Goal: Book appointment/travel/reservation

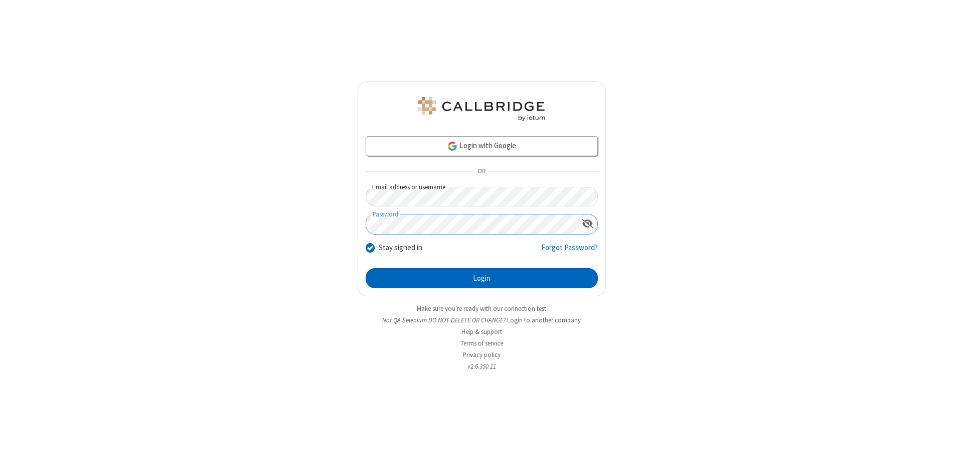
click at [482, 278] on button "Login" at bounding box center [482, 278] width 232 height 20
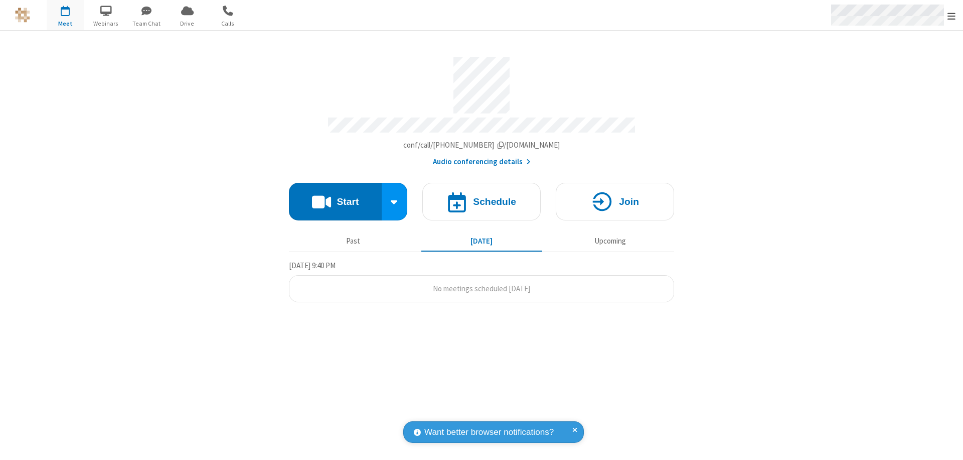
click at [952, 16] on span "Open menu" at bounding box center [952, 16] width 8 height 10
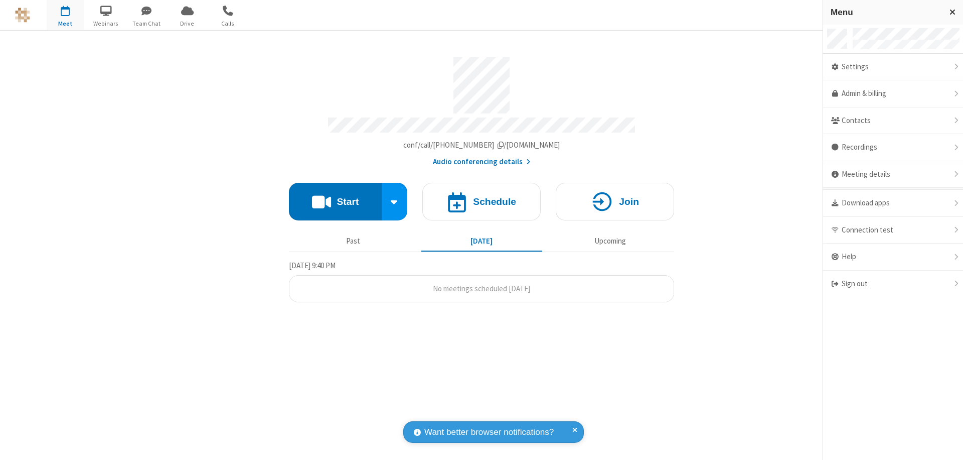
click at [65, 15] on span "button" at bounding box center [66, 10] width 38 height 17
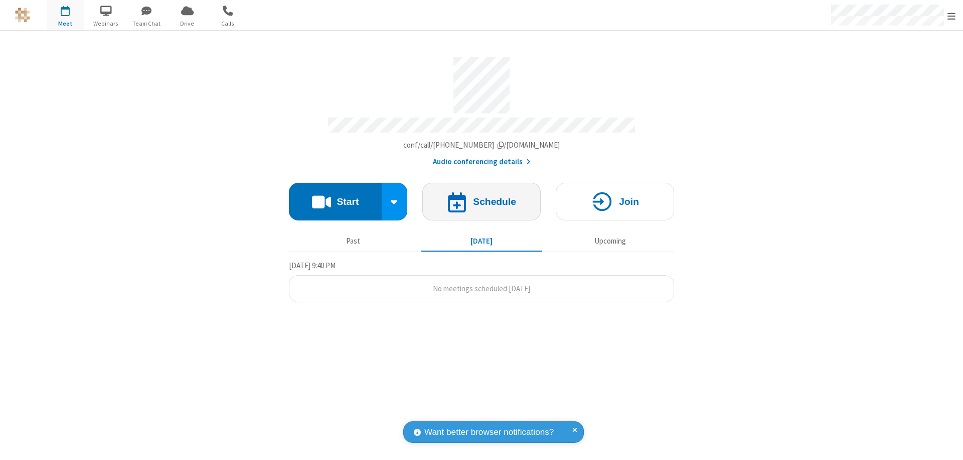
click at [482, 197] on h4 "Schedule" at bounding box center [494, 202] width 43 height 10
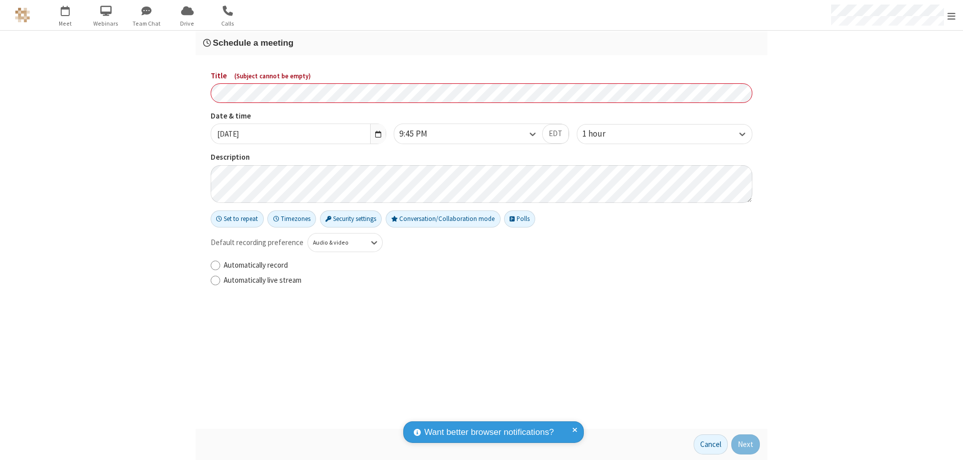
click at [482, 43] on h3 "Schedule a meeting" at bounding box center [481, 43] width 557 height 10
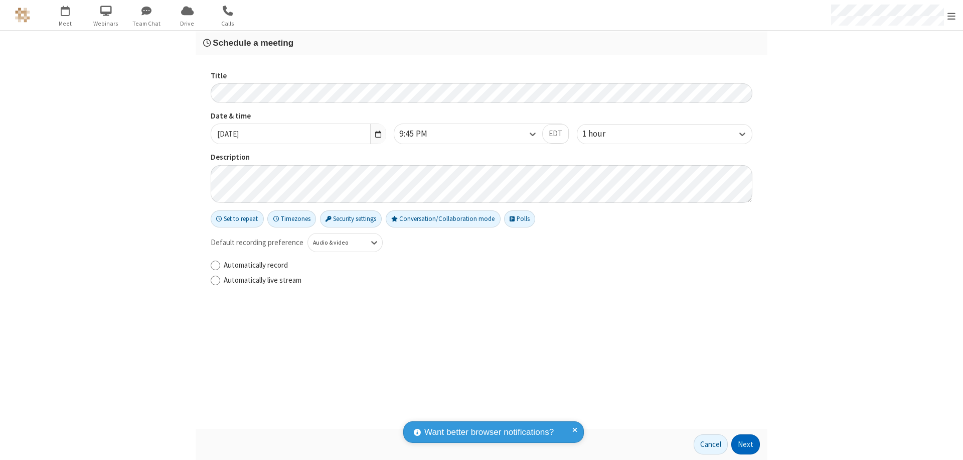
click at [746, 444] on button "Next" at bounding box center [746, 444] width 29 height 20
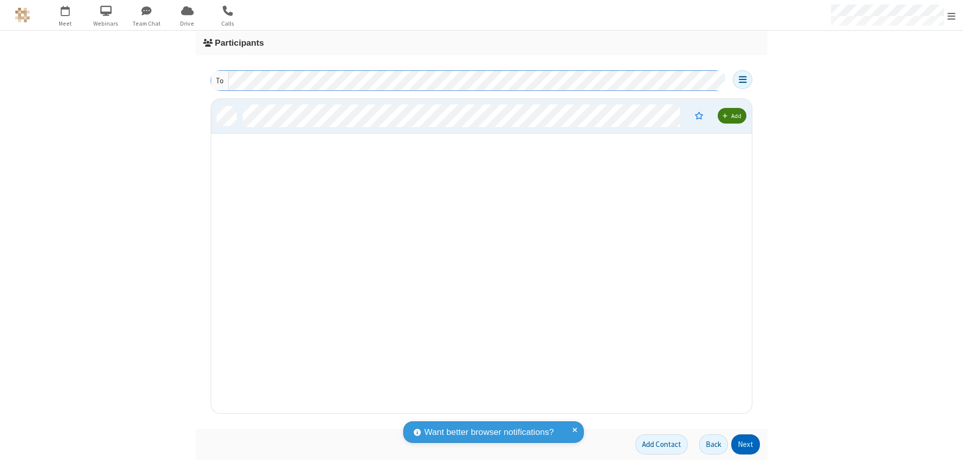
click at [746, 444] on button "Next" at bounding box center [746, 444] width 29 height 20
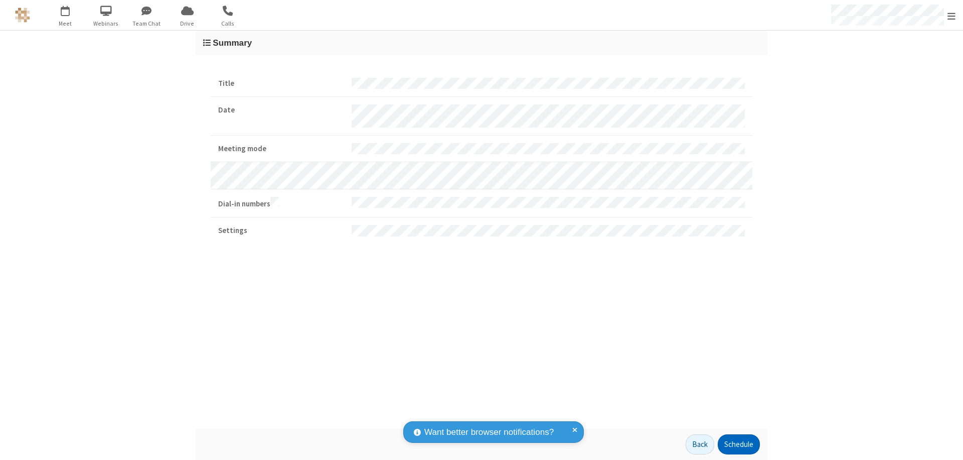
click at [739, 444] on button "Schedule" at bounding box center [739, 444] width 42 height 20
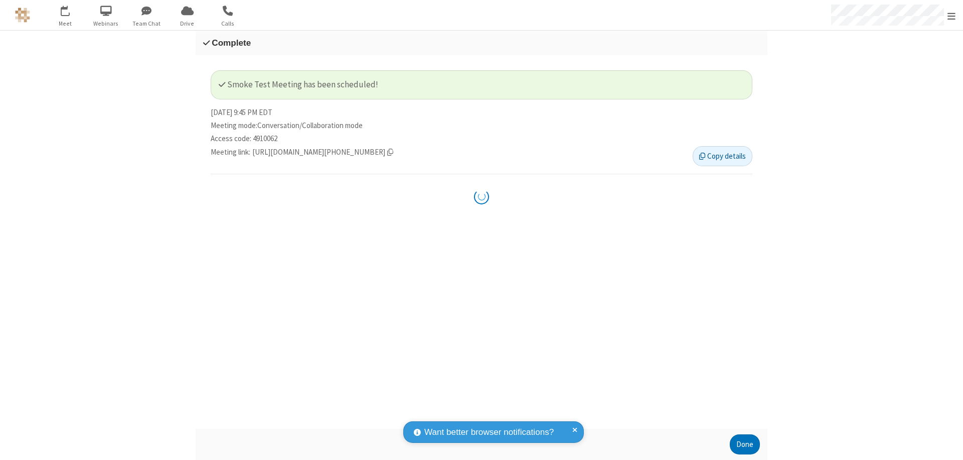
click at [745, 444] on button "Done" at bounding box center [745, 444] width 30 height 20
